Goal: Communication & Community: Participate in discussion

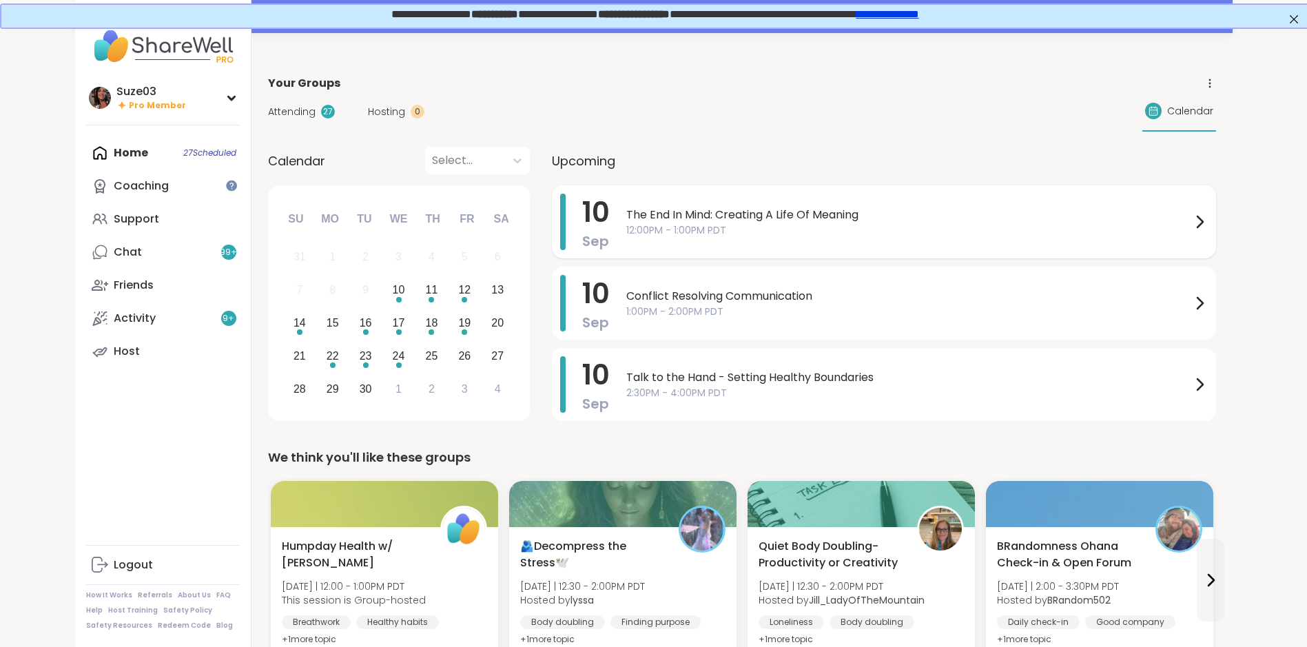
click at [1205, 219] on icon at bounding box center [1199, 222] width 17 height 17
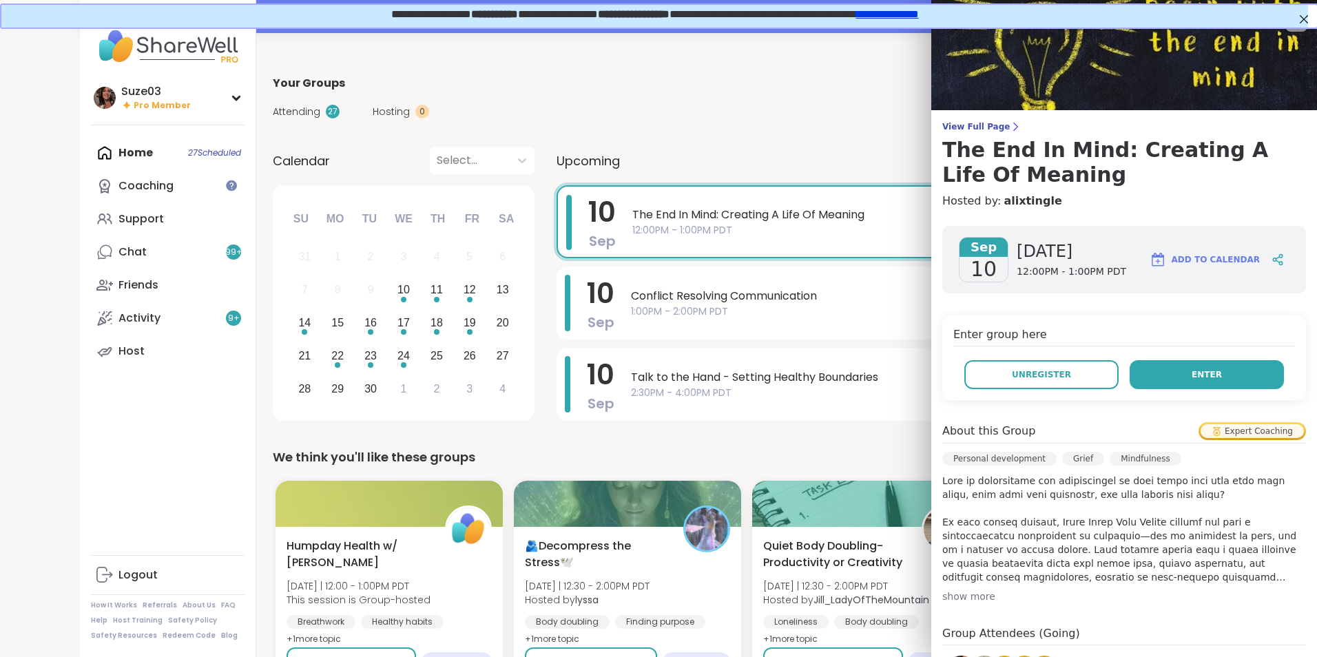
click at [1204, 373] on button "Enter" at bounding box center [1207, 374] width 154 height 29
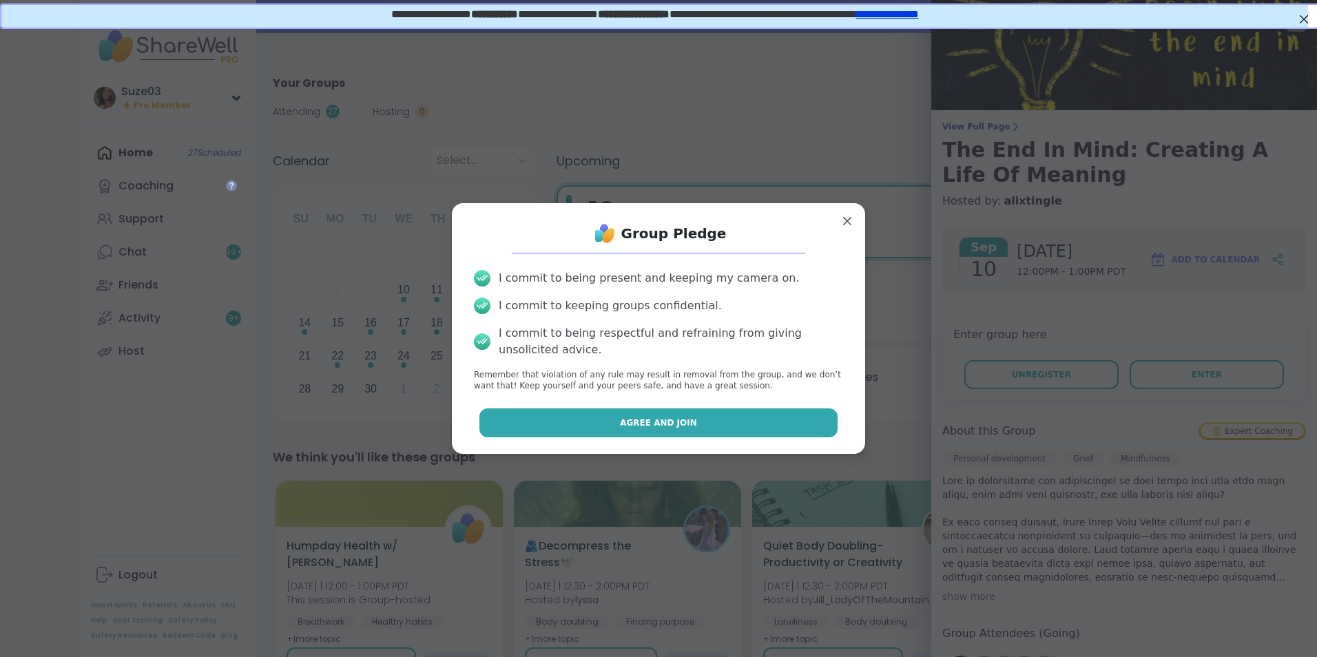
click at [727, 424] on button "Agree and Join" at bounding box center [658, 422] width 359 height 29
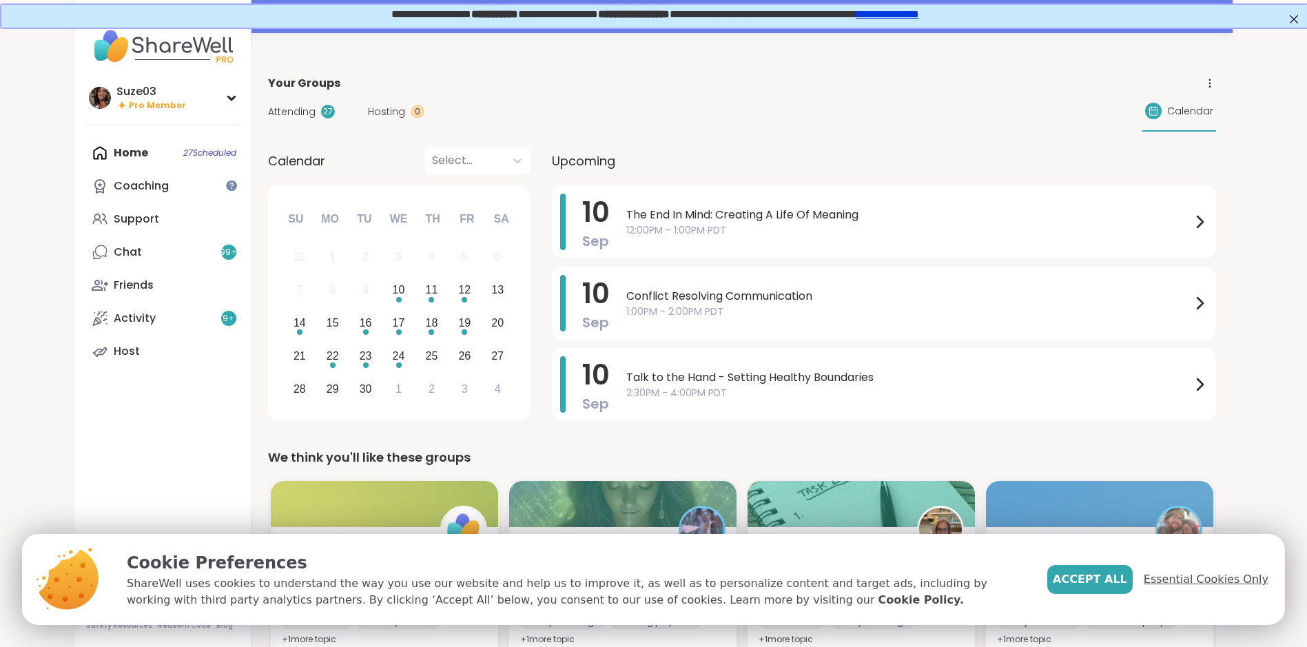
click at [1201, 579] on span "Essential Cookies Only" at bounding box center [1205, 579] width 125 height 17
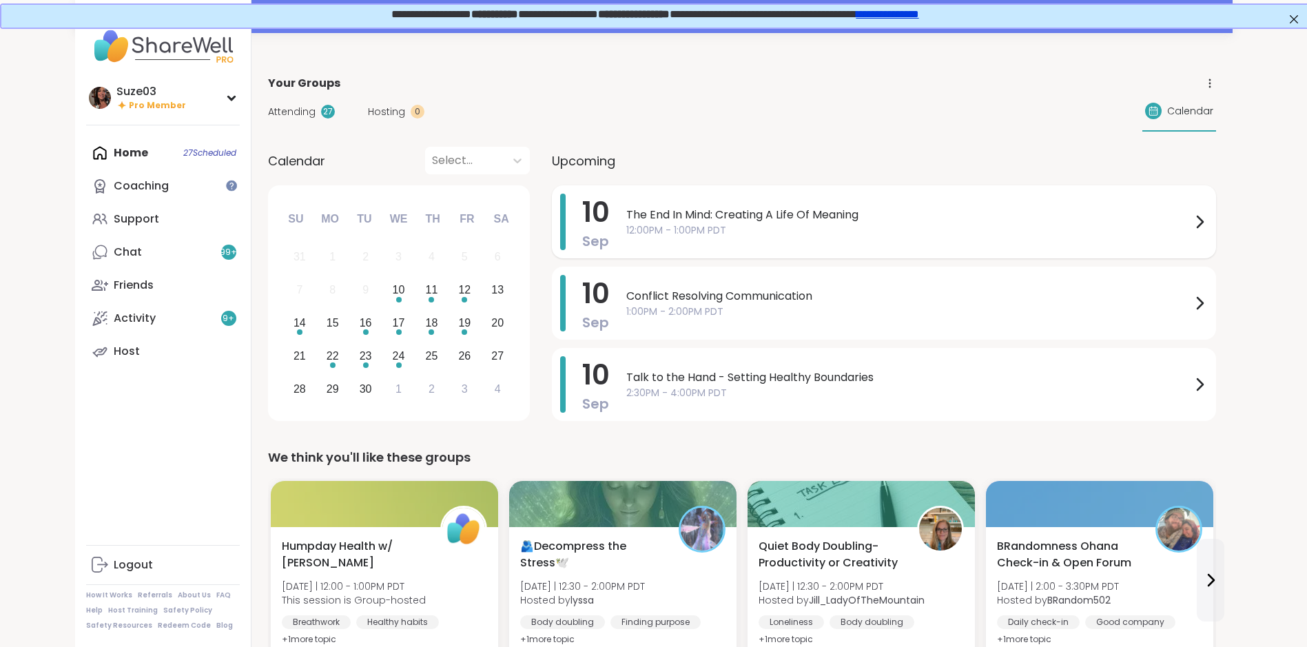
click at [1199, 220] on icon at bounding box center [1199, 222] width 17 height 17
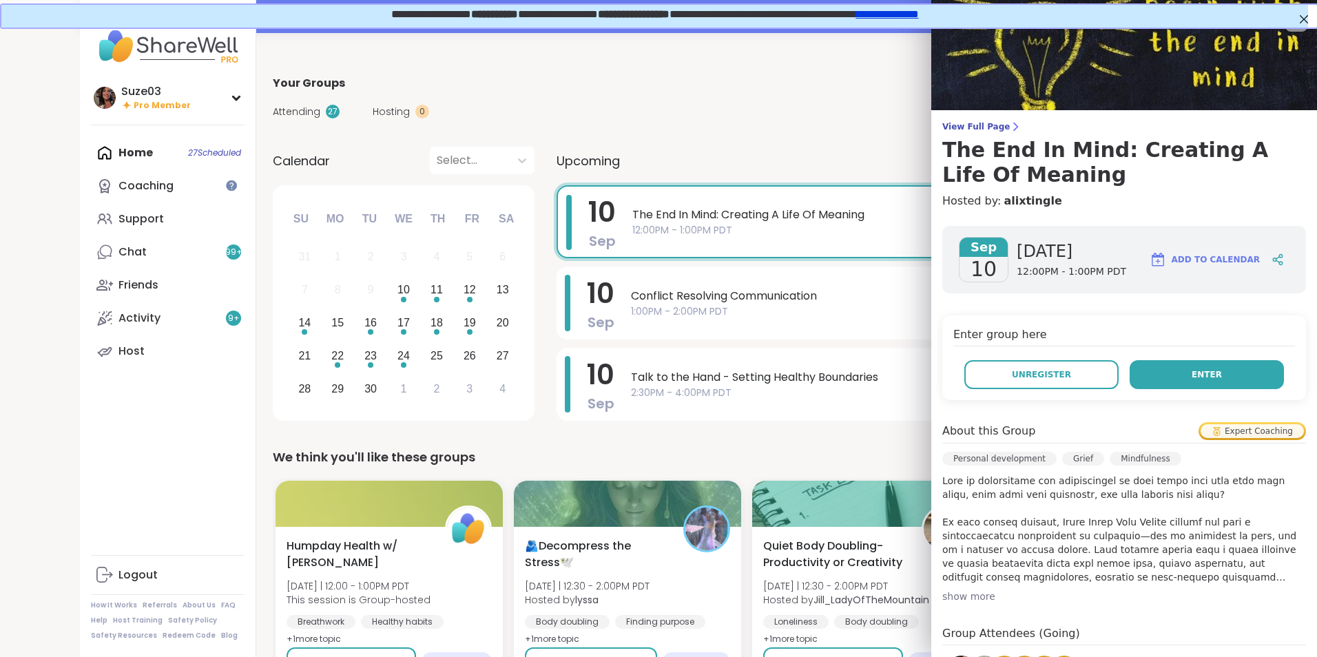
click at [1196, 375] on span "Enter" at bounding box center [1207, 375] width 30 height 12
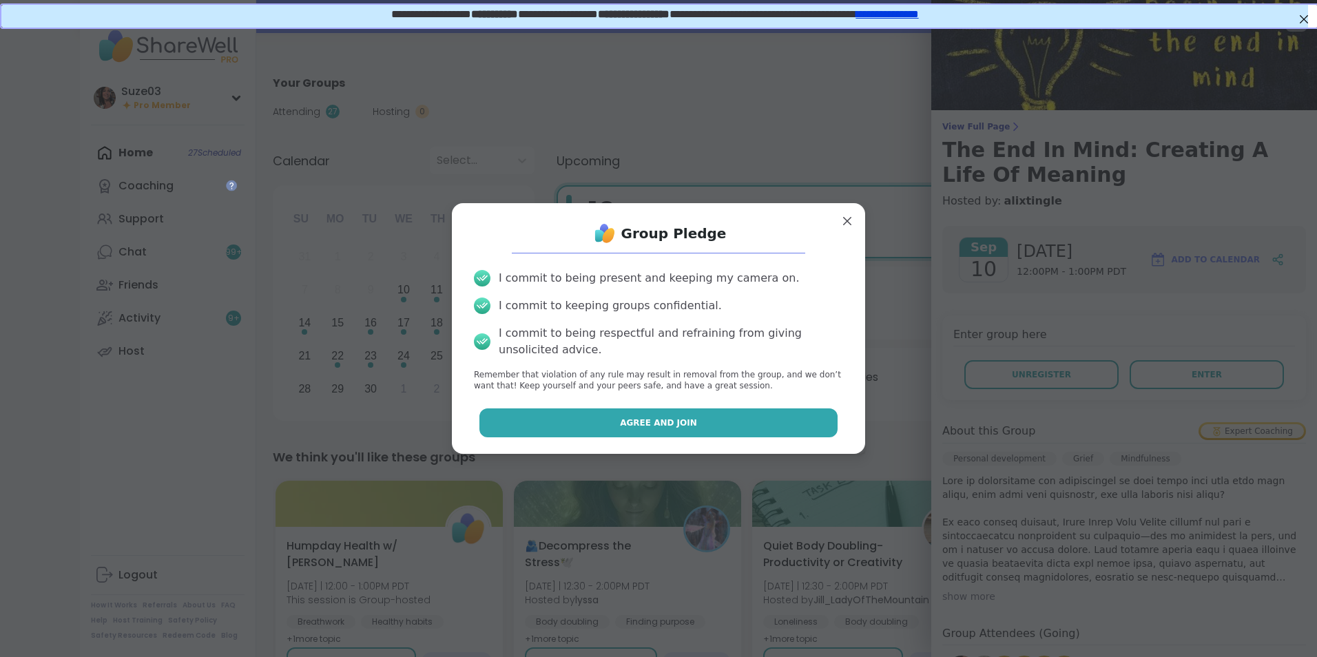
click at [687, 415] on button "Agree and Join" at bounding box center [658, 422] width 359 height 29
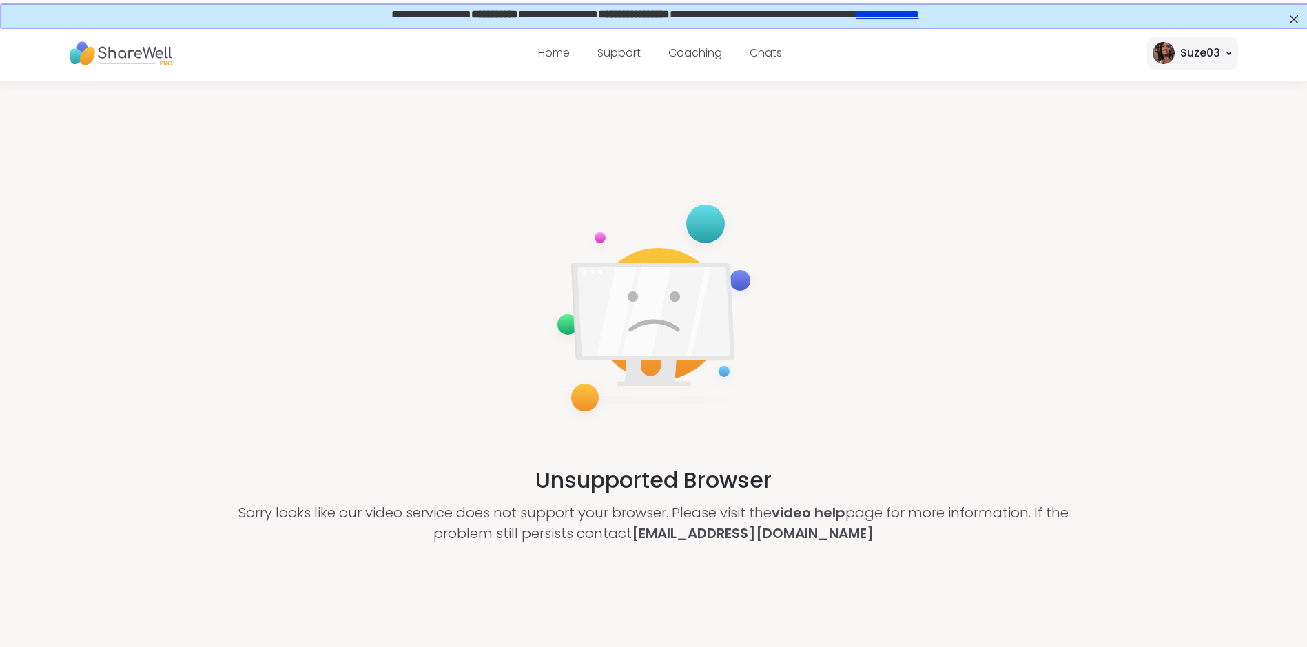
click at [917, 10] on link "**********" at bounding box center [886, 13] width 63 height 10
